Goal: Task Accomplishment & Management: Manage account settings

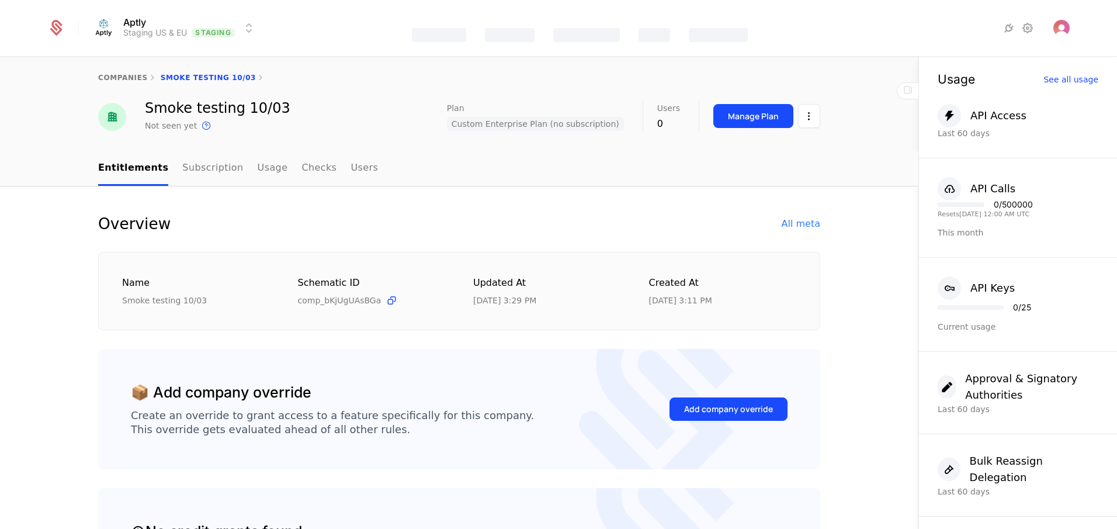
click at [168, 26] on html "Aptly Staging US & EU Staging Features Catalog Companies Events Components comp…" at bounding box center [558, 264] width 1117 height 529
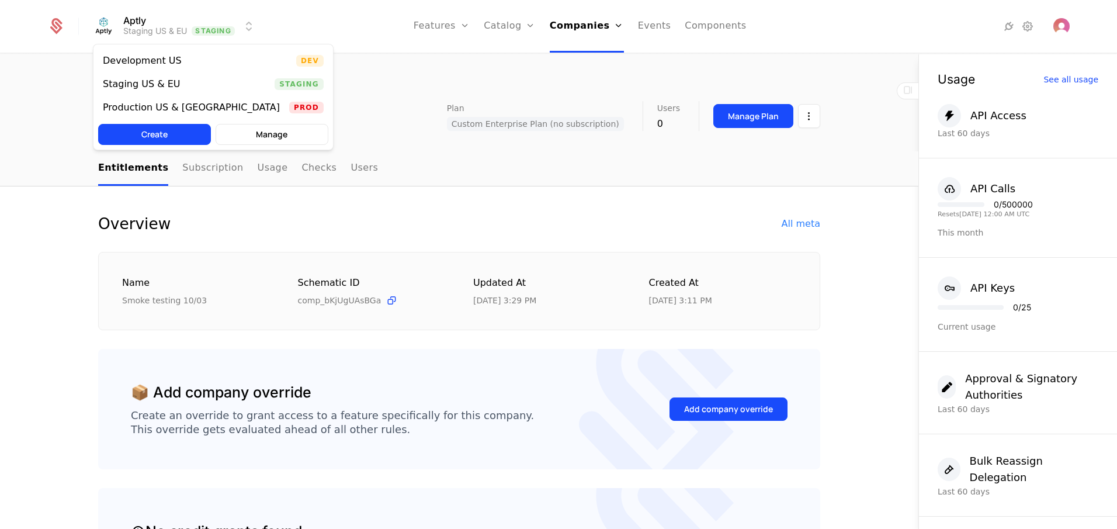
click at [346, 69] on html "Aptly Staging US & EU Staging Features Features Flags Catalog Plans Add Ons Cre…" at bounding box center [558, 264] width 1117 height 529
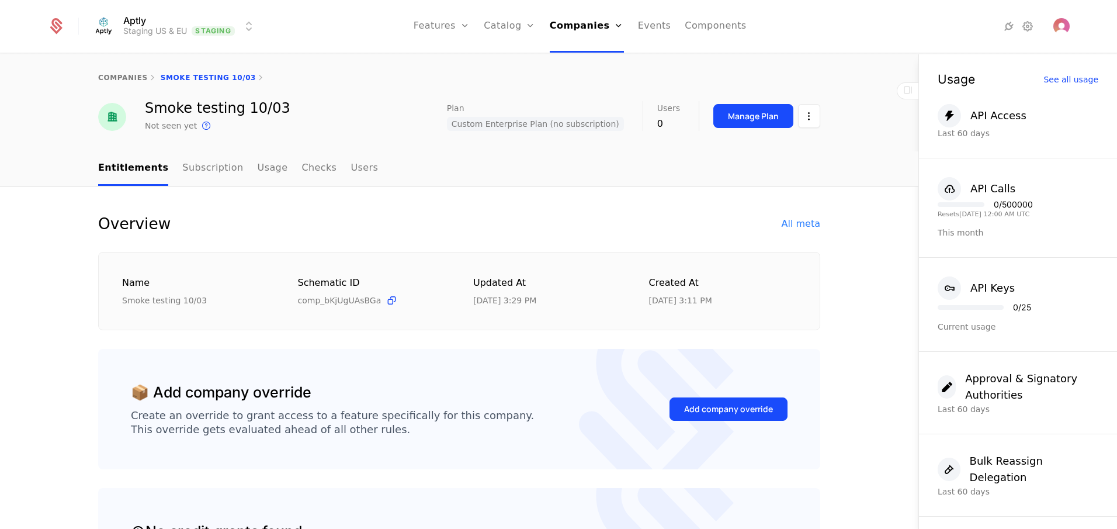
click at [45, 165] on div "Entitlements Subscription Usage Checks Users" at bounding box center [459, 168] width 918 height 35
click at [371, 98] on div "companies Smoke testing 10/03" at bounding box center [459, 77] width 918 height 47
click at [585, 27] on link "Companies" at bounding box center [587, 26] width 74 height 53
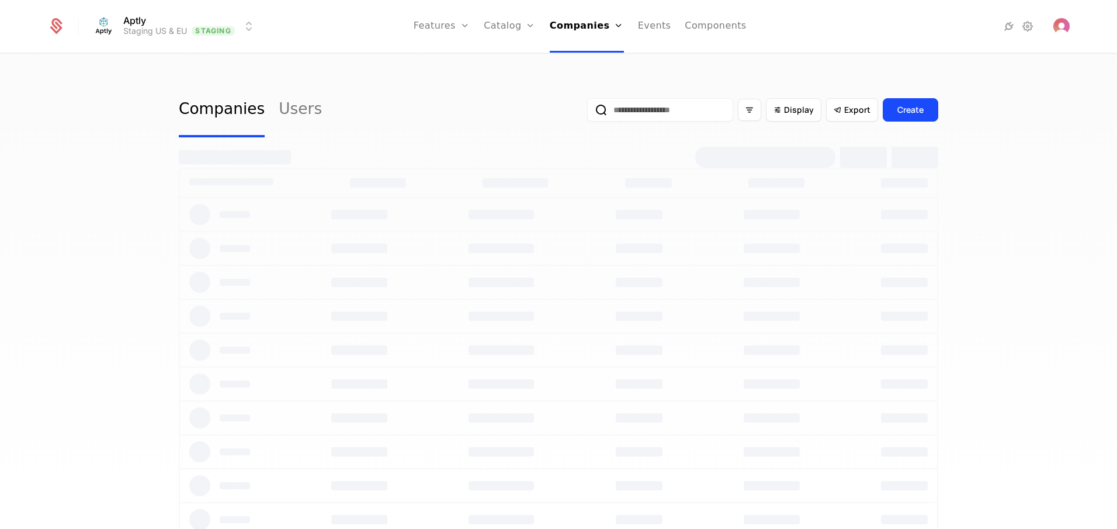
click at [589, 58] on link "Companies" at bounding box center [591, 57] width 54 height 9
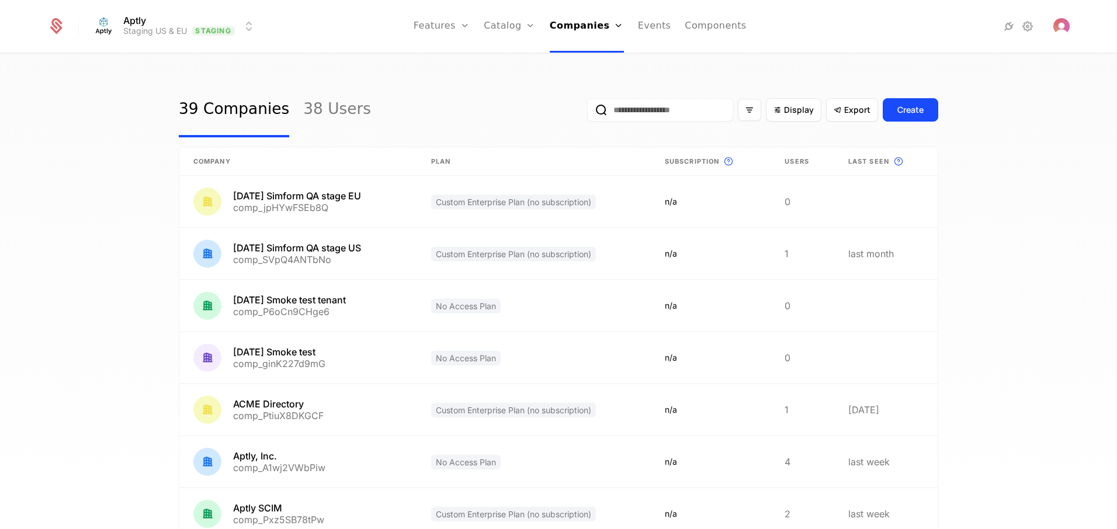
click at [650, 105] on input "email" at bounding box center [660, 109] width 146 height 23
paste input "**********"
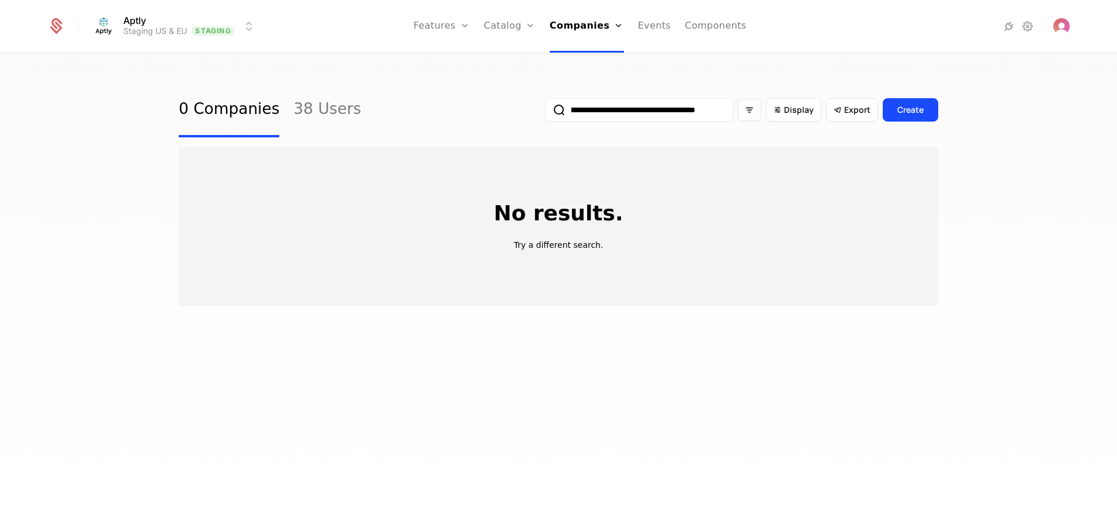
drag, startPoint x: 638, startPoint y: 106, endPoint x: 706, endPoint y: 113, distance: 68.2
click at [706, 113] on input "**********" at bounding box center [639, 109] width 188 height 23
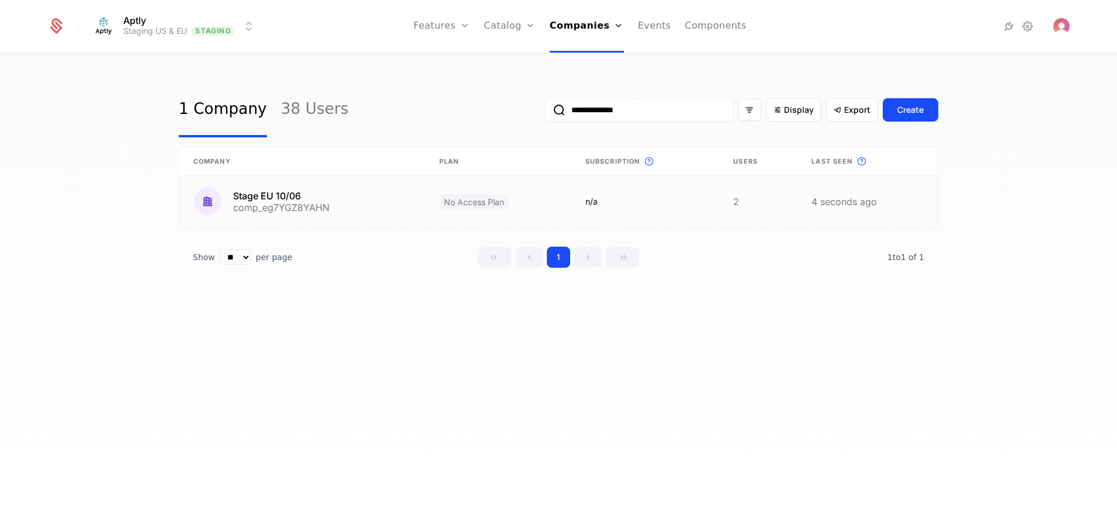
type input "**********"
click at [828, 188] on link at bounding box center [867, 201] width 140 height 51
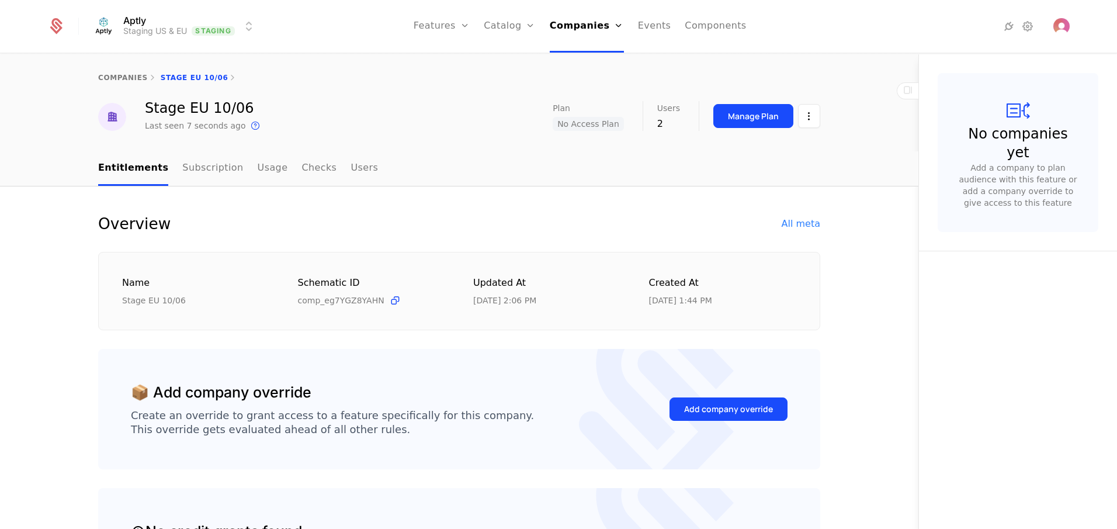
click at [739, 117] on div "Manage Plan" at bounding box center [753, 116] width 51 height 12
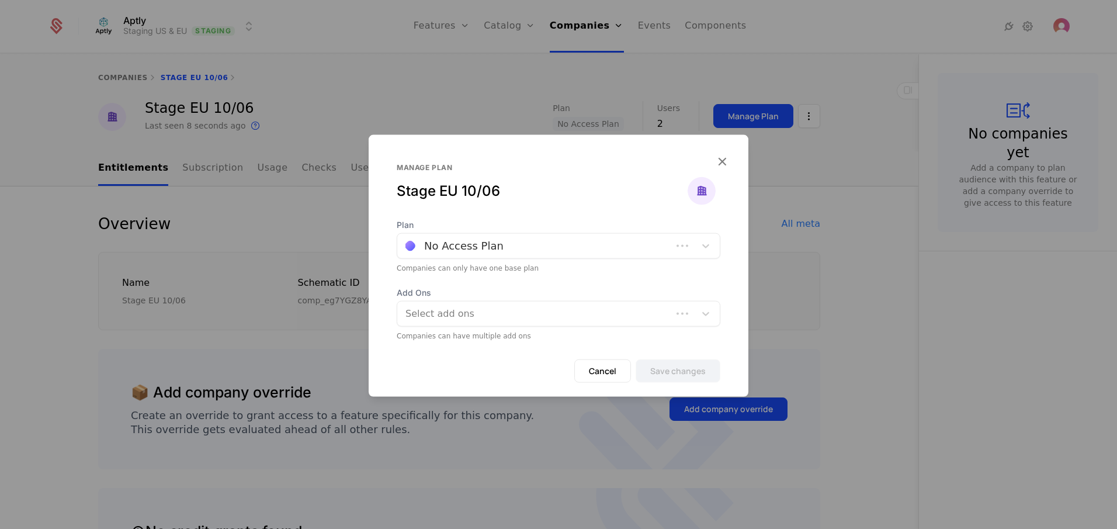
click at [488, 244] on div at bounding box center [534, 245] width 258 height 16
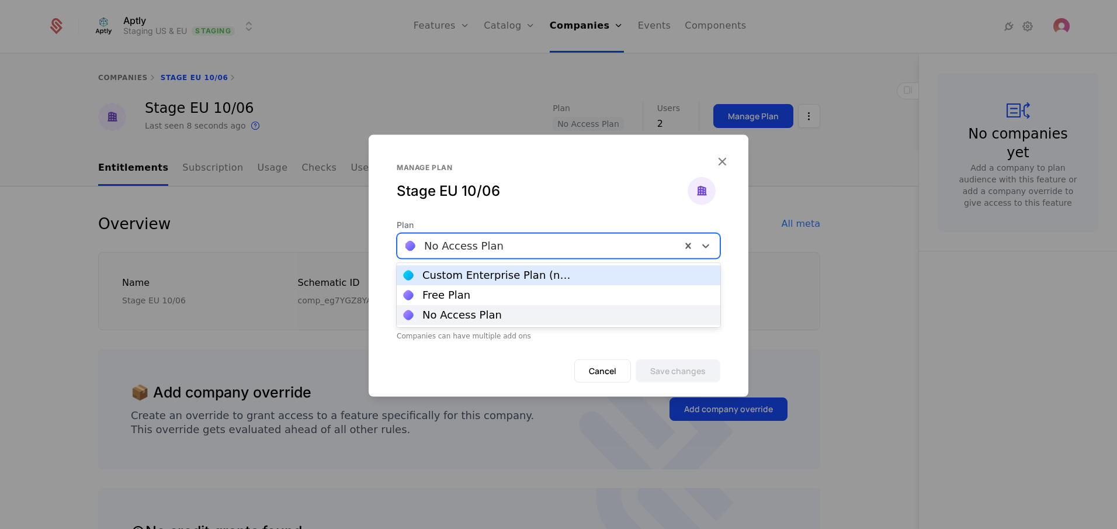
click at [491, 277] on div "Custom Enterprise Plan (no subscription)" at bounding box center [497, 275] width 151 height 11
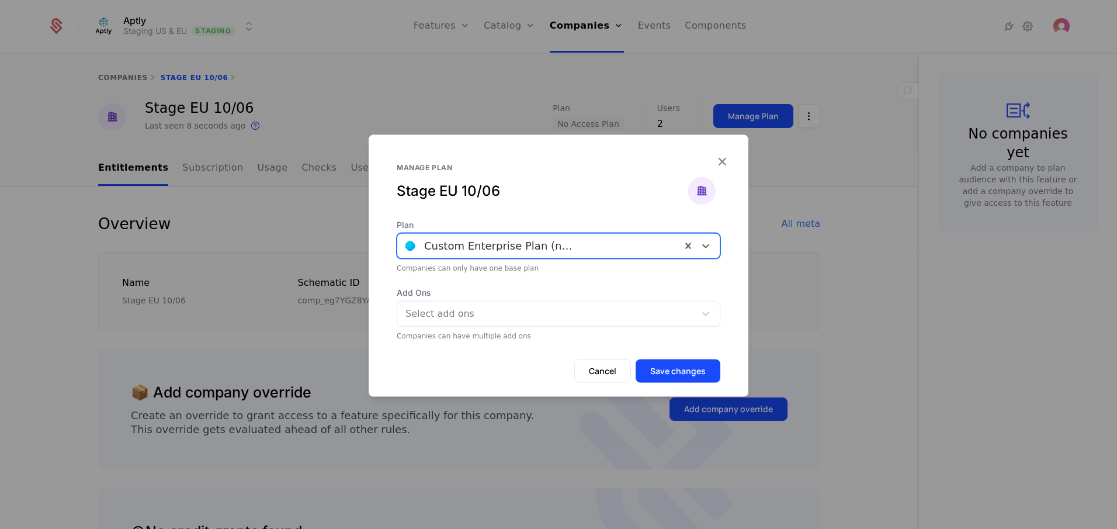
click at [698, 374] on button "Save changes" at bounding box center [678, 370] width 85 height 23
